Goal: Browse casually: Explore the website without a specific task or goal

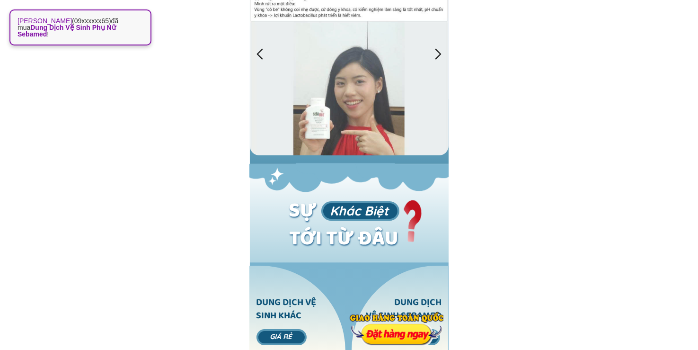
scroll to position [2727, 0]
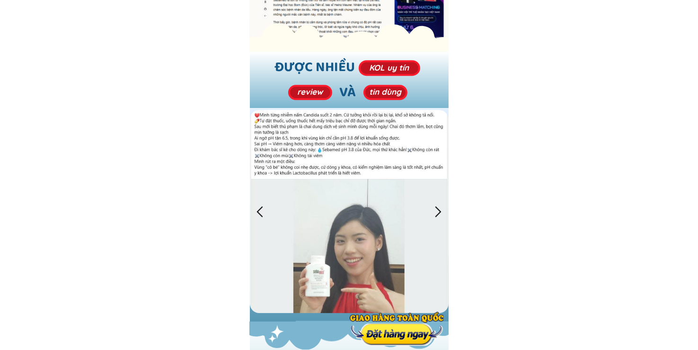
click at [444, 227] on div at bounding box center [349, 211] width 199 height 203
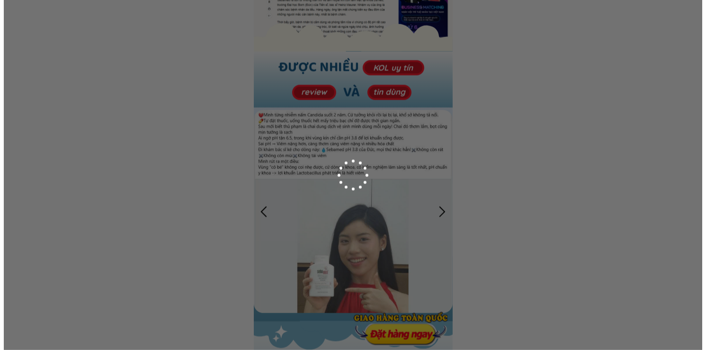
scroll to position [0, 0]
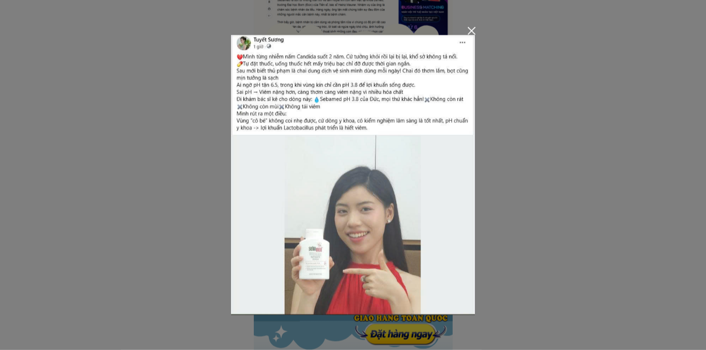
click at [510, 155] on div at bounding box center [353, 175] width 706 height 350
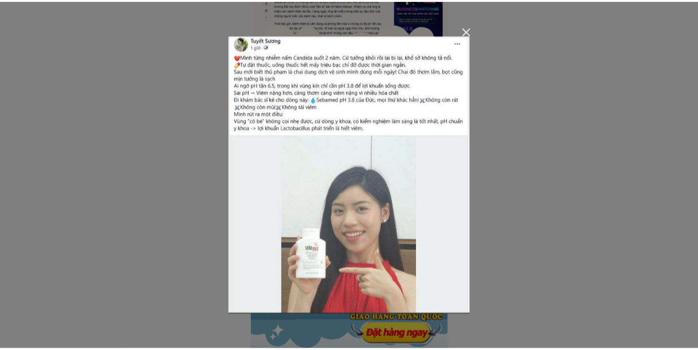
scroll to position [2727, 0]
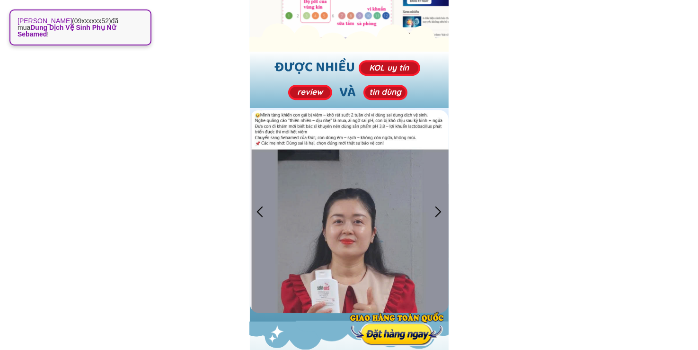
click at [436, 208] on div at bounding box center [439, 212] width 16 height 16
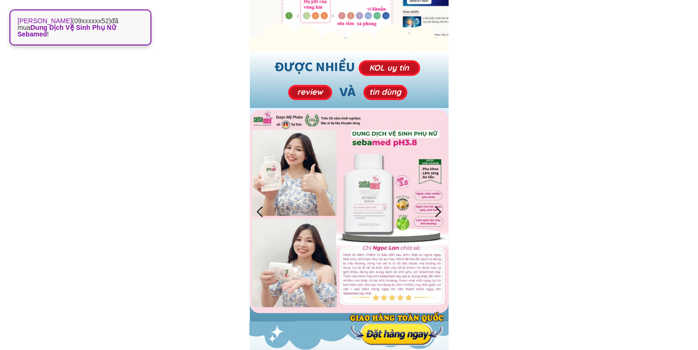
click at [436, 208] on div at bounding box center [439, 212] width 16 height 16
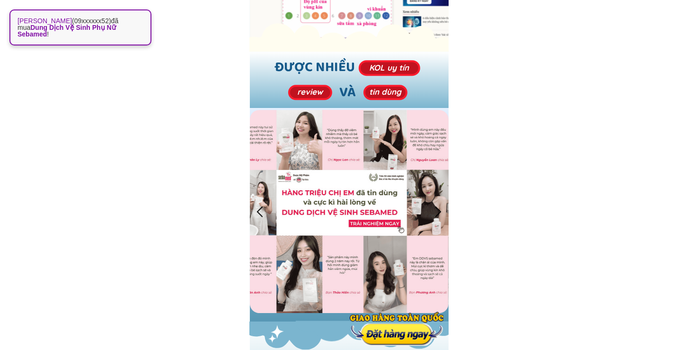
click at [436, 208] on div at bounding box center [439, 212] width 16 height 16
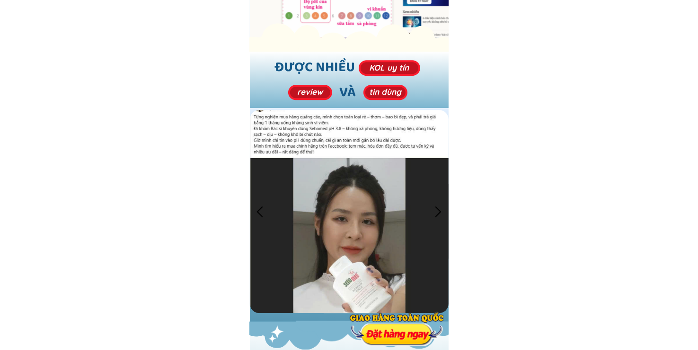
click at [436, 208] on div at bounding box center [439, 212] width 16 height 16
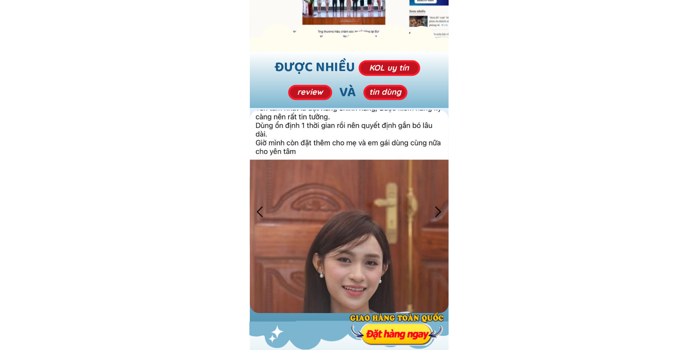
click at [436, 208] on div at bounding box center [439, 212] width 16 height 16
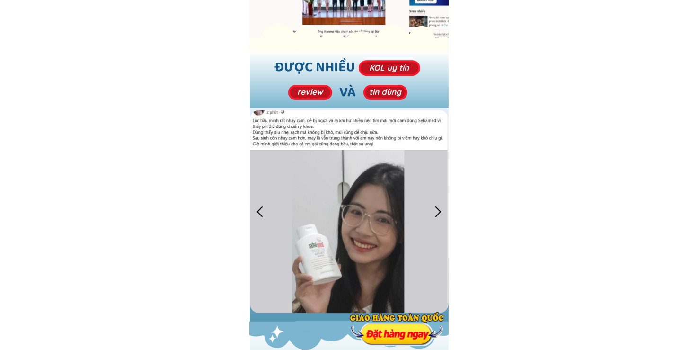
click at [436, 208] on div at bounding box center [439, 212] width 16 height 16
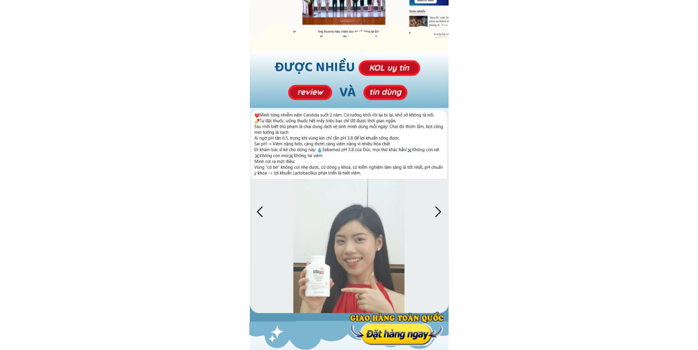
click at [436, 208] on div at bounding box center [439, 212] width 16 height 16
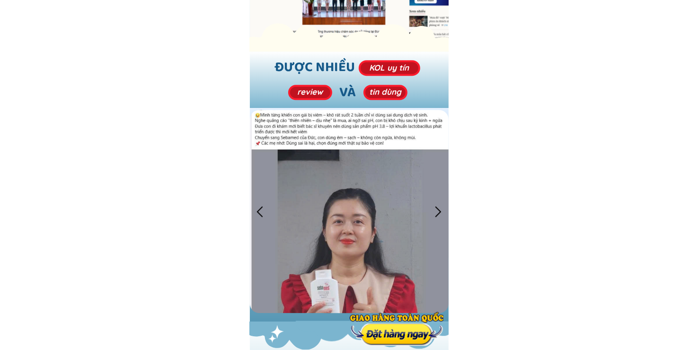
click at [436, 208] on div at bounding box center [439, 212] width 16 height 16
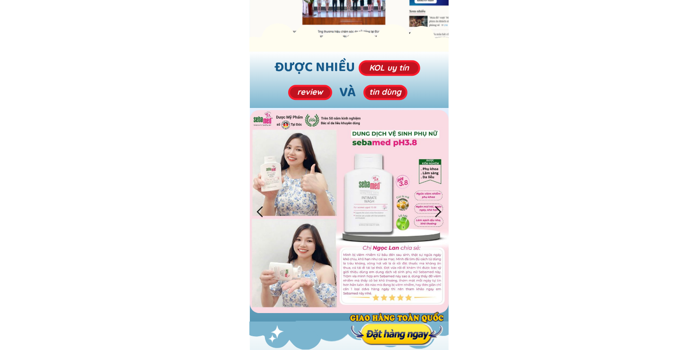
click at [436, 208] on div at bounding box center [439, 212] width 16 height 16
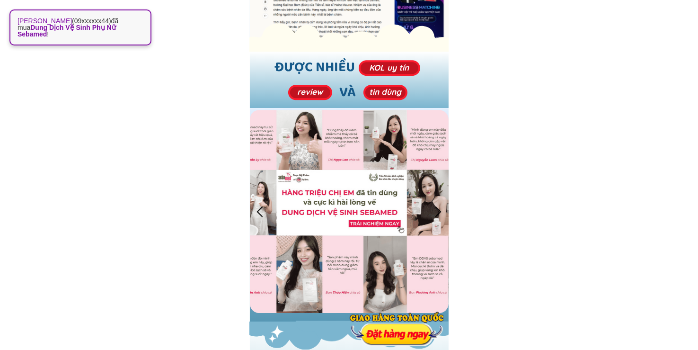
click at [436, 208] on div at bounding box center [439, 212] width 16 height 16
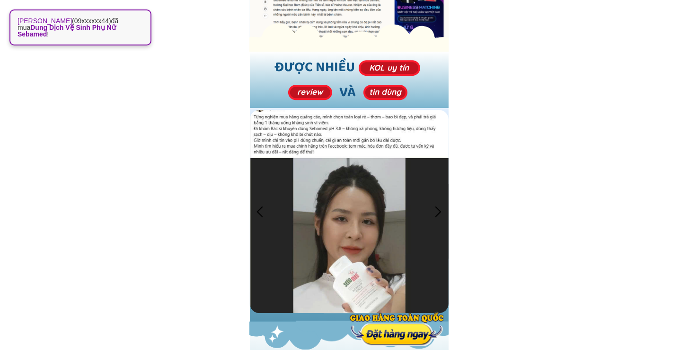
click at [436, 208] on div at bounding box center [439, 212] width 16 height 16
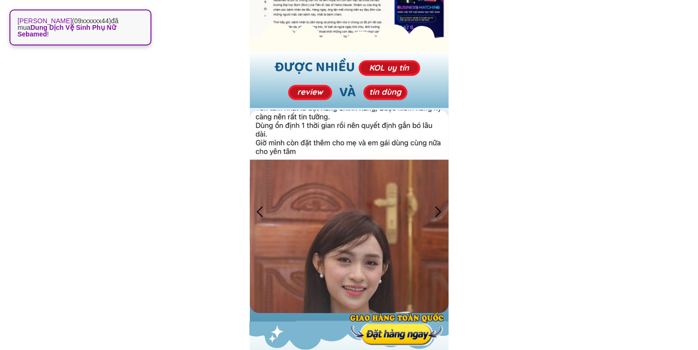
click at [436, 208] on div at bounding box center [439, 212] width 16 height 16
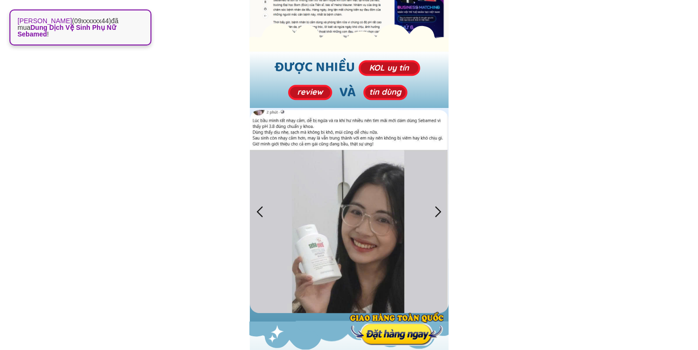
click at [436, 208] on div at bounding box center [439, 212] width 16 height 16
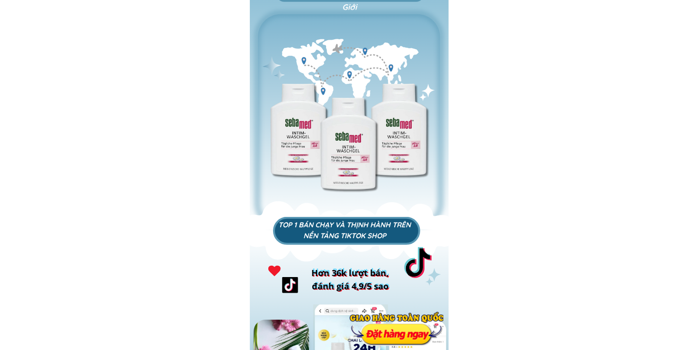
scroll to position [789, 0]
